Goal: Task Accomplishment & Management: Manage account settings

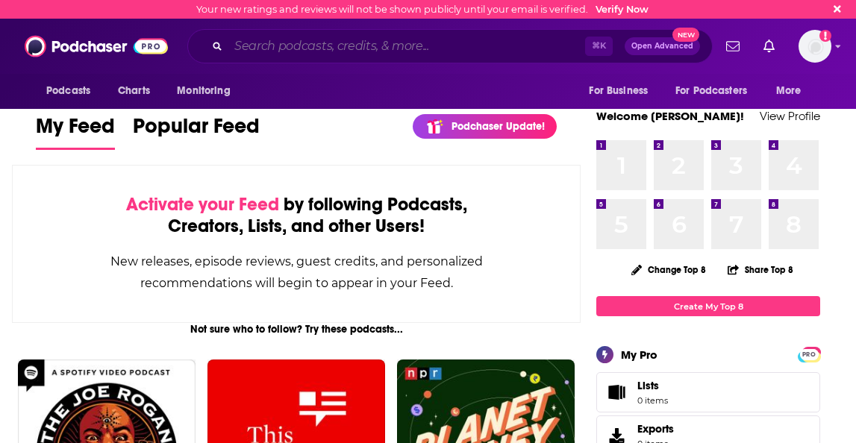
click at [377, 49] on input "Search podcasts, credits, & more..." at bounding box center [406, 46] width 357 height 24
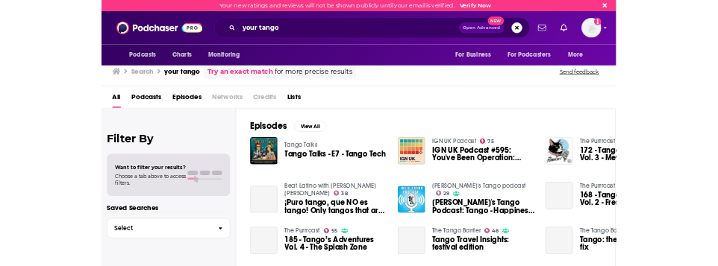
scroll to position [217, 0]
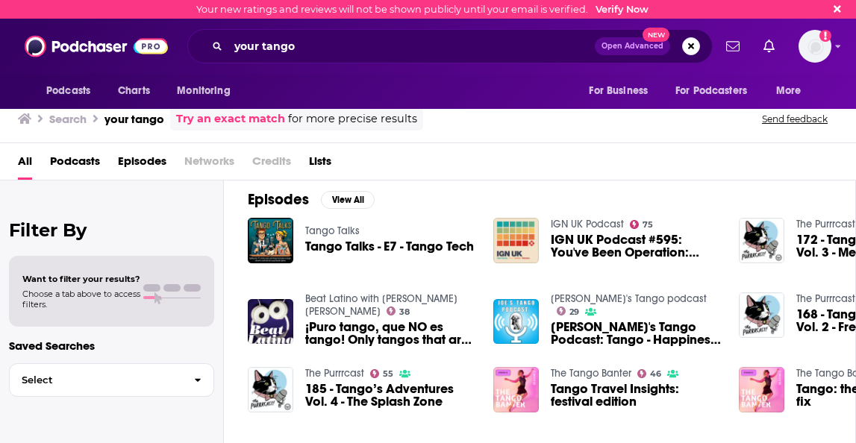
click at [621, 15] on link "Verify Now" at bounding box center [622, 9] width 53 height 11
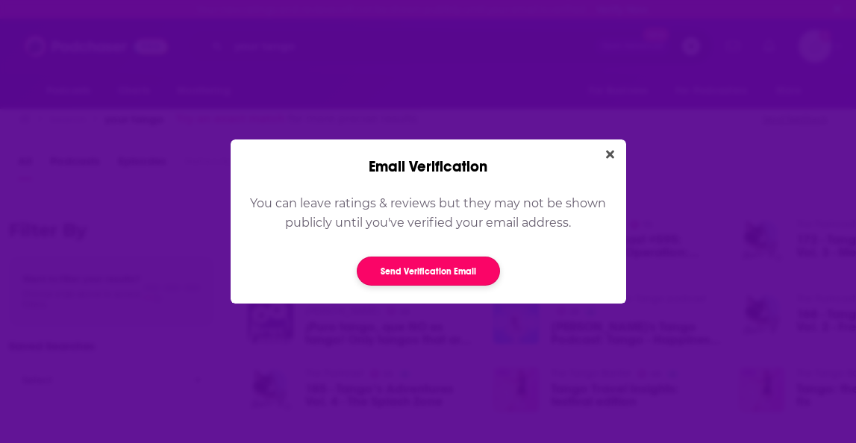
click at [456, 278] on button "Send Verification Email" at bounding box center [428, 271] width 143 height 29
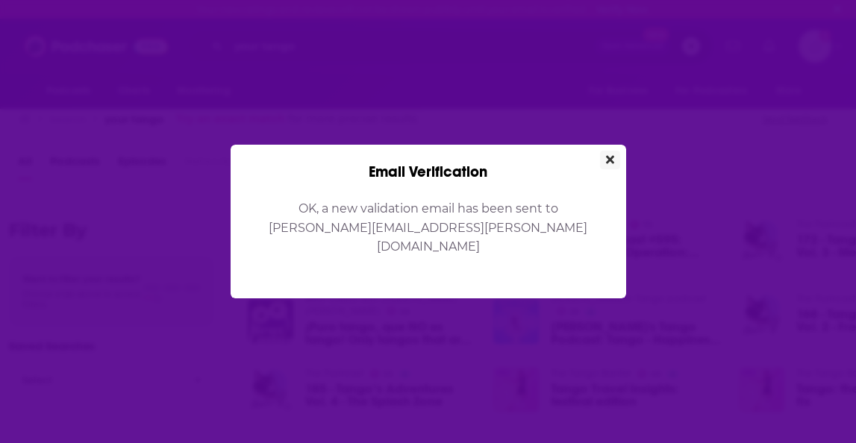
click at [608, 166] on icon "Close" at bounding box center [610, 160] width 8 height 12
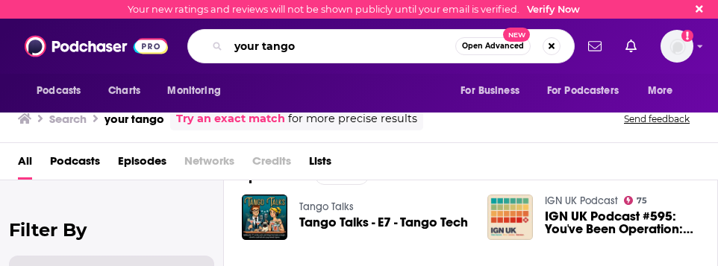
drag, startPoint x: 311, startPoint y: 52, endPoint x: 229, endPoint y: 52, distance: 81.4
click at [220, 53] on div "your tango Open Advanced New" at bounding box center [380, 46] width 387 height 34
drag, startPoint x: 283, startPoint y: 44, endPoint x: 228, endPoint y: 42, distance: 55.3
click at [228, 42] on div "your tango Open Advanced New" at bounding box center [380, 46] width 387 height 34
type input "getting open with andrea miller"
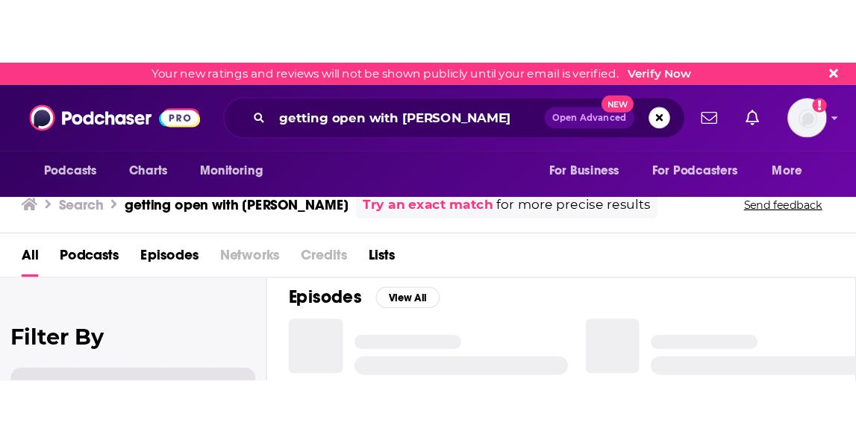
scroll to position [217, 0]
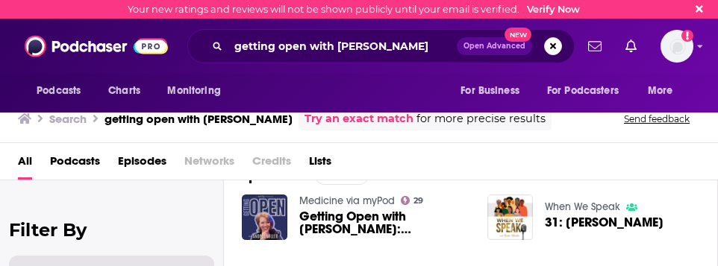
click at [354, 225] on span "Getting Open with Andrea Miller: Beverly Hills MD Spills Secret Self-Care Ritua…" at bounding box center [384, 223] width 170 height 25
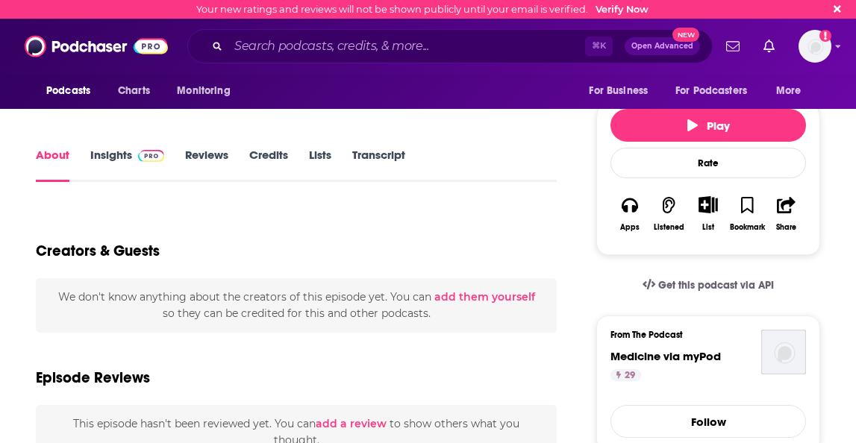
scroll to position [232, 0]
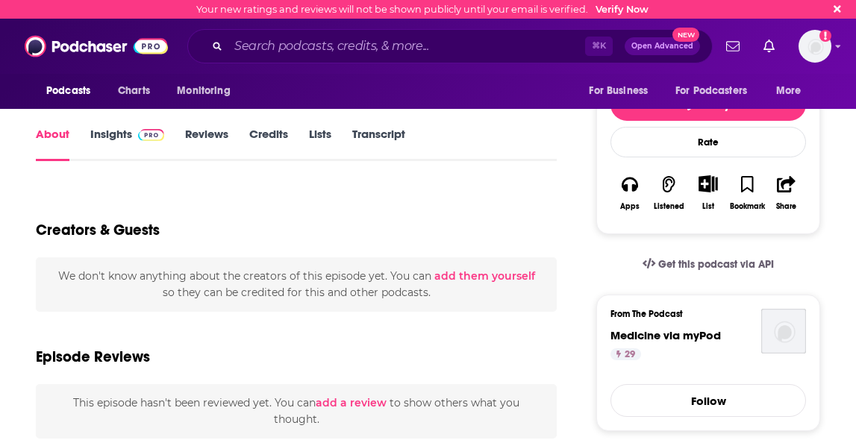
click at [104, 132] on link "Insights" at bounding box center [127, 144] width 74 height 34
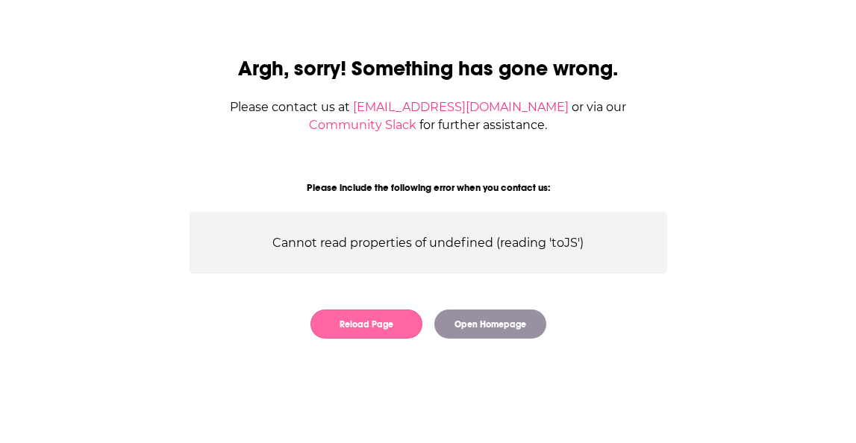
click at [393, 331] on button "Reload Page" at bounding box center [367, 324] width 112 height 29
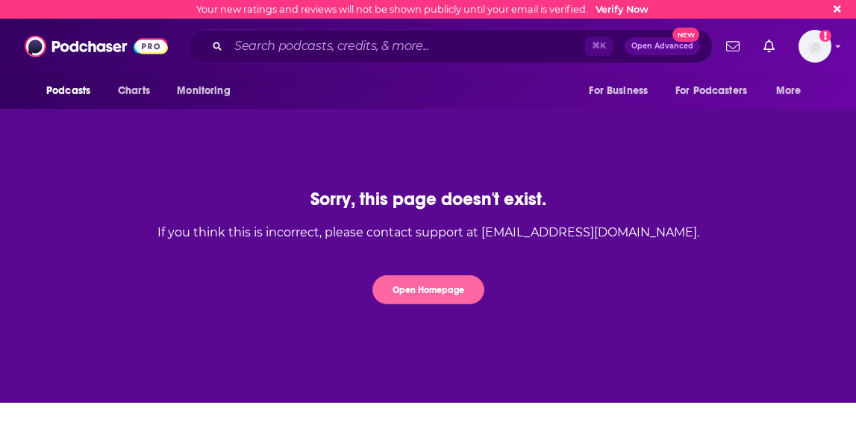
click at [406, 296] on button "Open Homepage" at bounding box center [428, 289] width 112 height 29
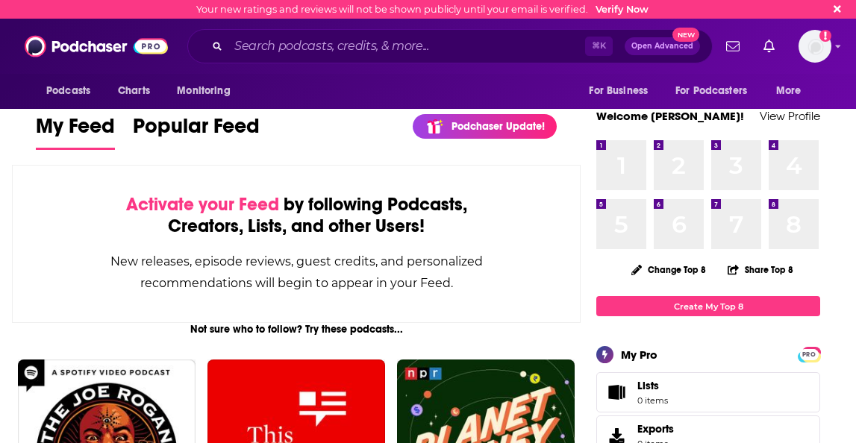
click at [843, 46] on div "Podcasts Charts Monitoring ⌘ K Open Advanced New For Business For Podcasters Mo…" at bounding box center [428, 46] width 856 height 55
click at [837, 48] on icon "Show profile menu" at bounding box center [838, 46] width 6 height 9
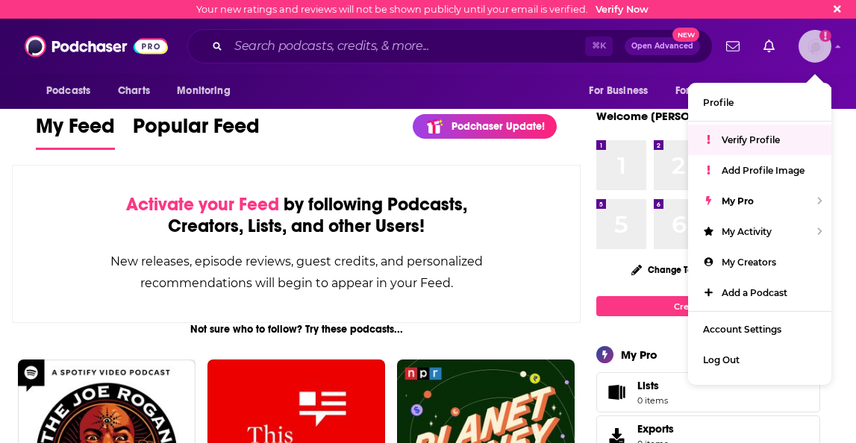
click at [737, 140] on span "Verify Profile" at bounding box center [751, 139] width 58 height 11
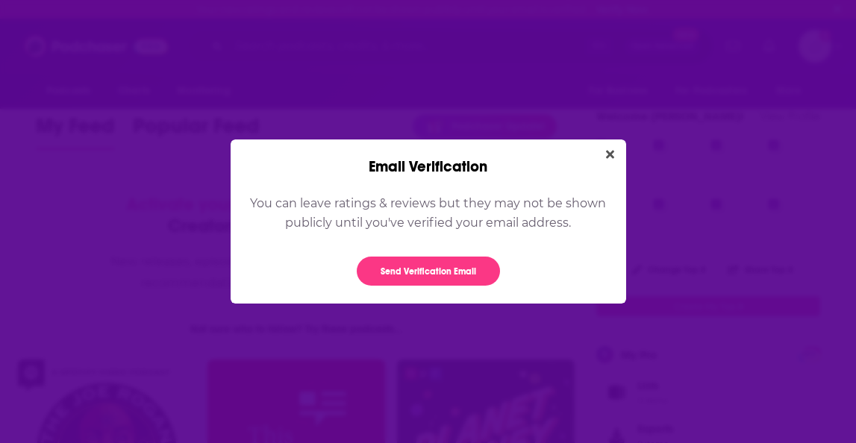
drag, startPoint x: 608, startPoint y: 155, endPoint x: 168, endPoint y: 43, distance: 454.4
click at [608, 155] on icon "Close" at bounding box center [610, 155] width 8 height 8
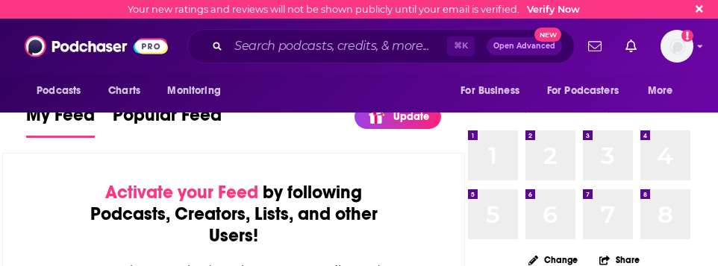
click at [696, 45] on div "Podcasts Charts Monitoring ⌘ K Open Advanced New For Business For Podcasters Mo…" at bounding box center [359, 46] width 718 height 55
click at [699, 49] on icon "Show profile menu" at bounding box center [700, 46] width 6 height 9
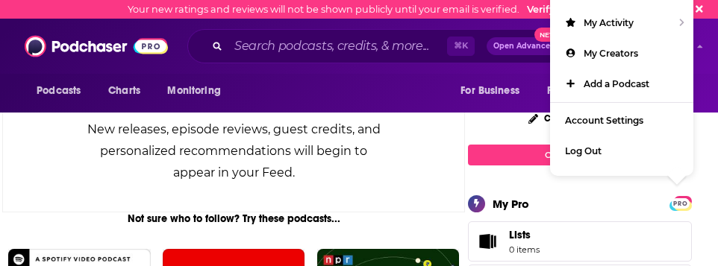
scroll to position [158, 0]
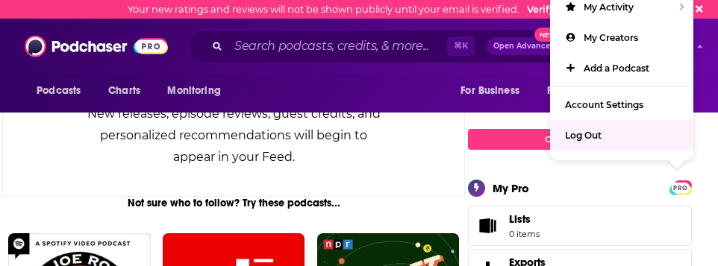
click at [588, 134] on span "Log Out" at bounding box center [583, 135] width 37 height 11
